Goal: Obtain resource: Download file/media

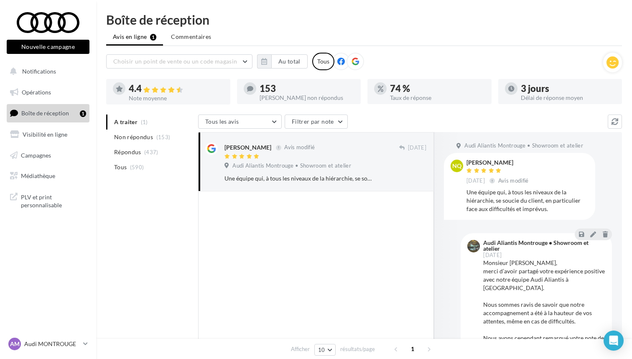
click at [56, 20] on div at bounding box center [48, 22] width 67 height 21
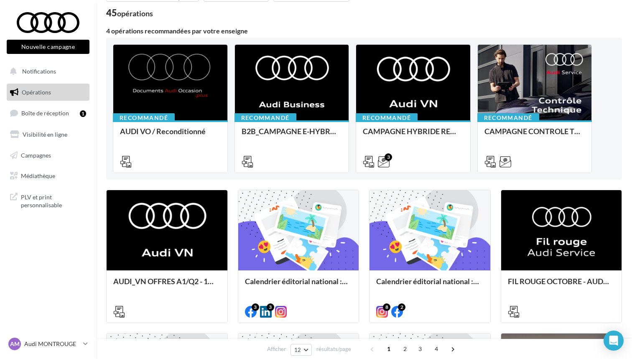
scroll to position [52, 0]
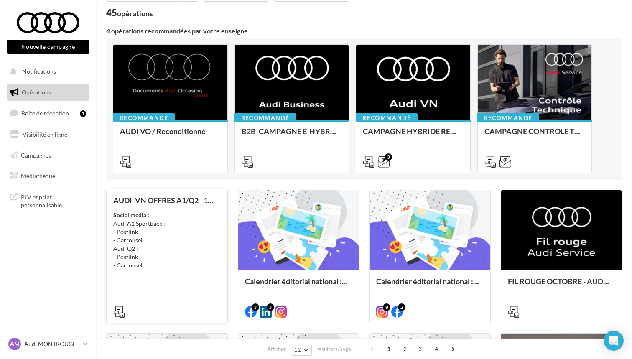
click at [145, 243] on div "Social media : Audi A1 Sportback : - Postlink - Carrousel Audi Q2 : - Postlink …" at bounding box center [166, 240] width 107 height 59
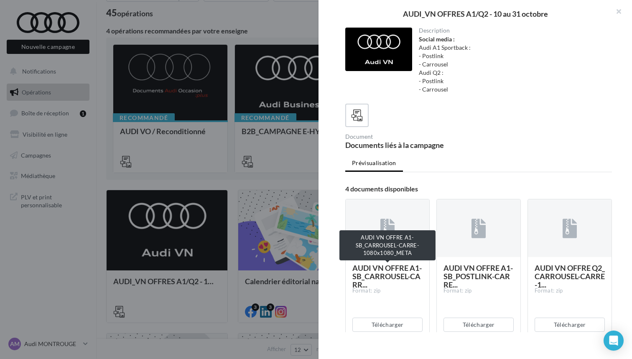
click at [400, 277] on span "AUDI VN OFFRE A1-SB_CARROUSEL-CARR..." at bounding box center [386, 276] width 69 height 26
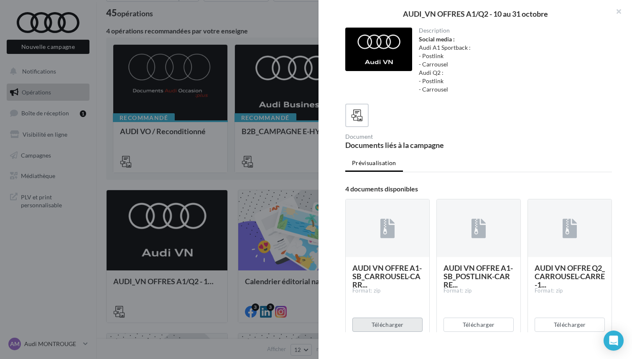
click at [392, 330] on button "Télécharger" at bounding box center [387, 325] width 70 height 14
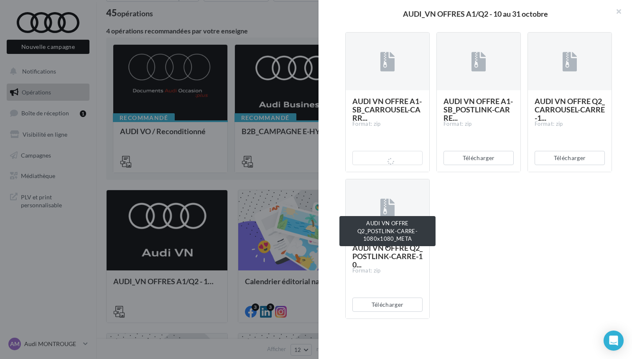
scroll to position [167, 0]
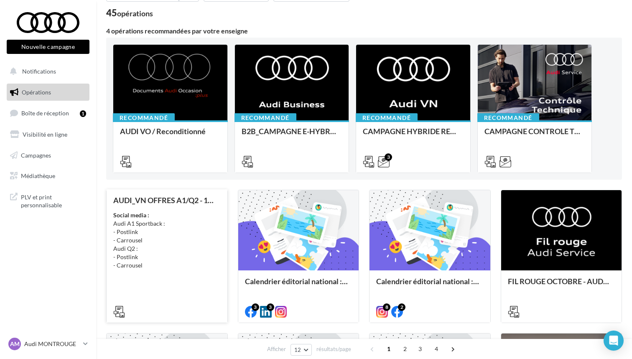
click at [182, 267] on div "Social media : Audi A1 Sportback : - Postlink - Carrousel Audi Q2 : - Postlink …" at bounding box center [166, 240] width 107 height 59
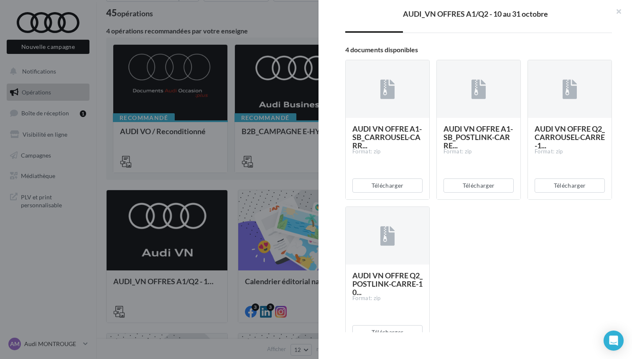
scroll to position [140, 0]
click at [565, 187] on button "Télécharger" at bounding box center [570, 185] width 70 height 14
click at [301, 179] on div at bounding box center [316, 179] width 632 height 359
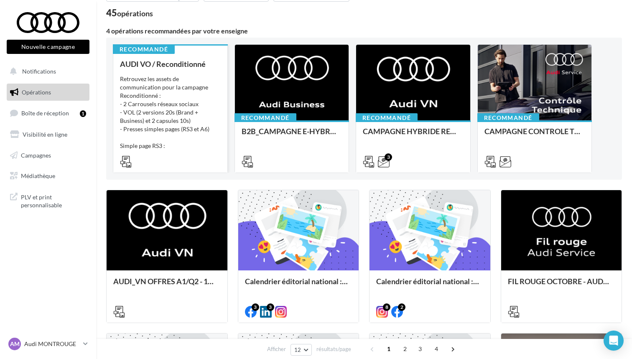
click at [171, 114] on div "Retrouvez les assets de communication pour la campagne Reconditionné : - 2 Carr…" at bounding box center [170, 117] width 101 height 84
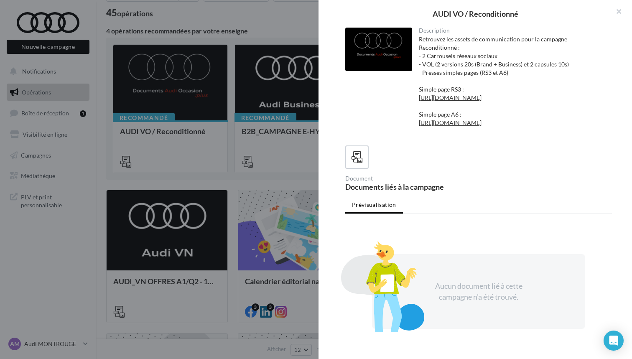
scroll to position [0, 0]
click at [359, 163] on icon at bounding box center [357, 157] width 12 height 12
click at [468, 126] on link "[URL][DOMAIN_NAME]" at bounding box center [450, 122] width 63 height 7
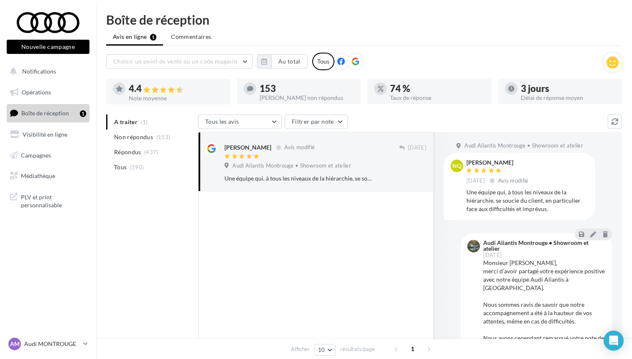
click at [57, 25] on div at bounding box center [48, 22] width 67 height 21
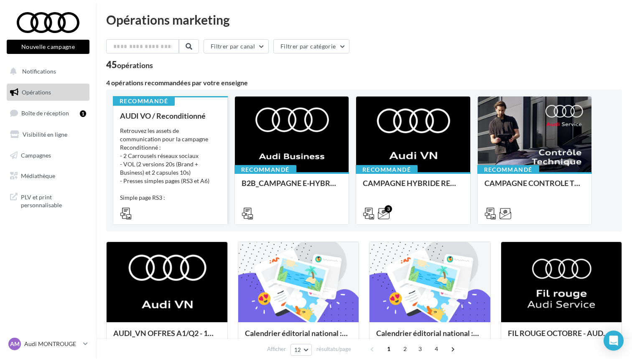
click at [186, 157] on div "Retrouvez les assets de communication pour la campagne Reconditionné : - 2 Carr…" at bounding box center [170, 169] width 101 height 84
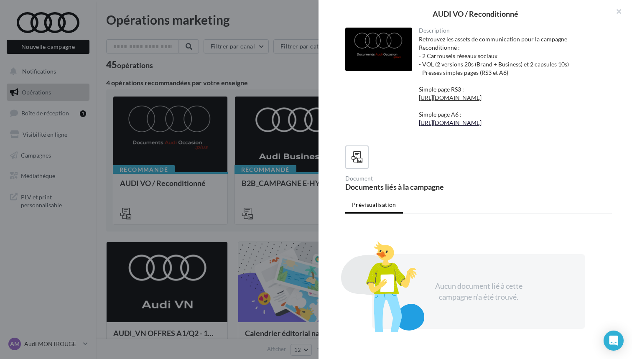
click at [459, 126] on link "[URL][DOMAIN_NAME]" at bounding box center [450, 122] width 63 height 7
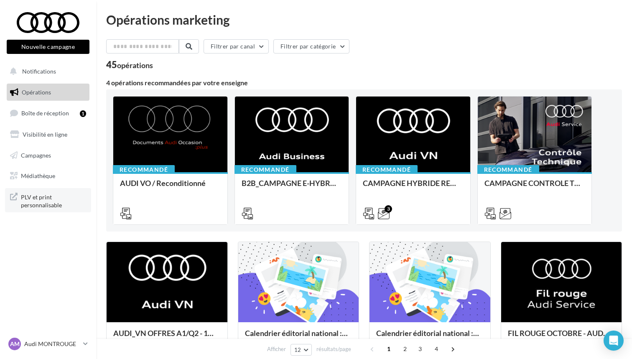
click at [28, 194] on span "PLV et print personnalisable" at bounding box center [53, 200] width 65 height 18
